Goal: Find specific page/section: Find specific page/section

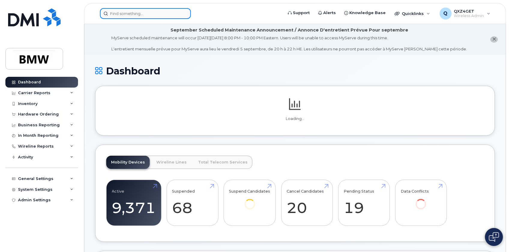
click at [114, 15] on input at bounding box center [145, 13] width 91 height 11
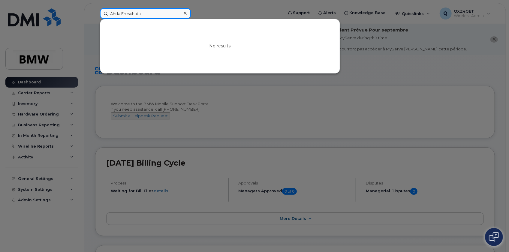
click at [115, 12] on input "AhdaiFreschata" at bounding box center [145, 13] width 91 height 11
click at [121, 13] on input "AhadaiFreschata" at bounding box center [145, 13] width 91 height 11
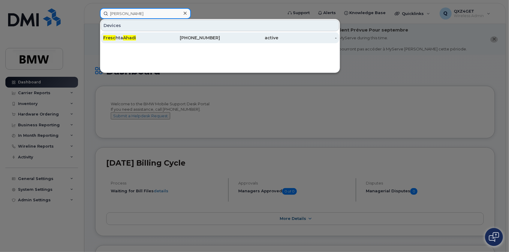
type input "Ahadi Fresc"
click at [136, 36] on div "Fresc hta Ahadi" at bounding box center [132, 38] width 59 height 6
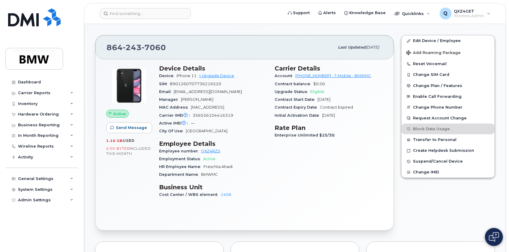
scroll to position [136, 0]
click at [141, 96] on img at bounding box center [129, 86] width 36 height 36
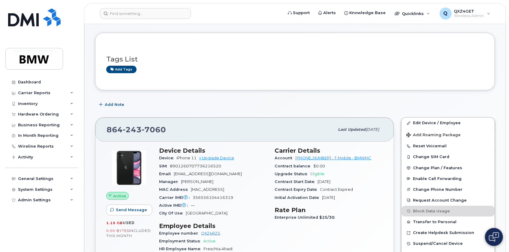
scroll to position [0, 0]
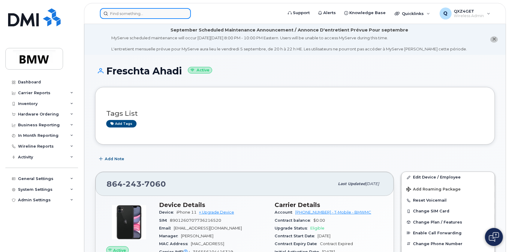
click at [120, 12] on input at bounding box center [145, 13] width 91 height 11
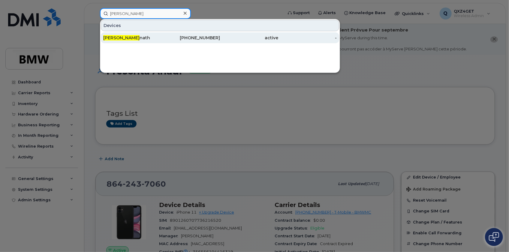
type input "[PERSON_NAME]"
click at [126, 38] on div "[PERSON_NAME]" at bounding box center [132, 38] width 59 height 6
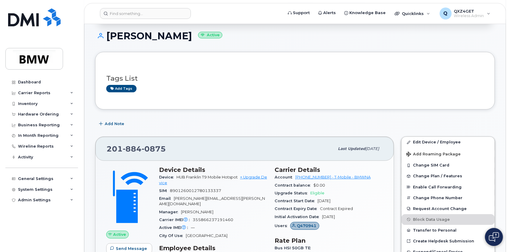
scroll to position [54, 0]
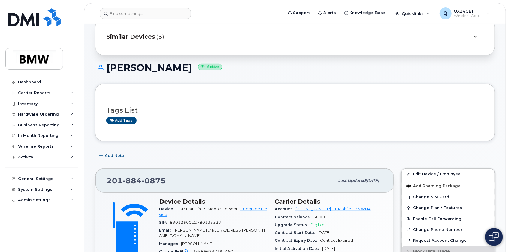
click at [139, 35] on span "Similar Devices" at bounding box center [130, 36] width 49 height 9
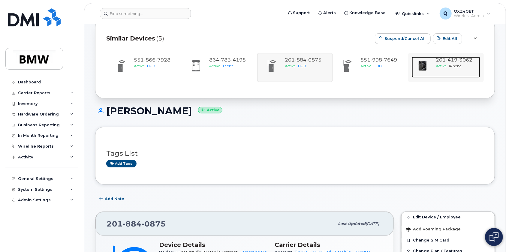
click at [446, 62] on span "419" at bounding box center [452, 60] width 12 height 6
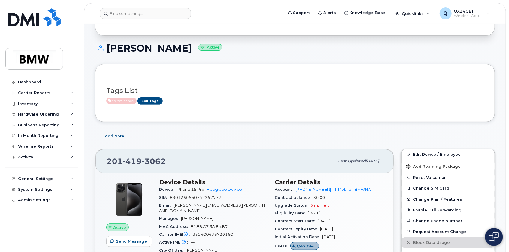
scroll to position [82, 0]
